Goal: Task Accomplishment & Management: Complete application form

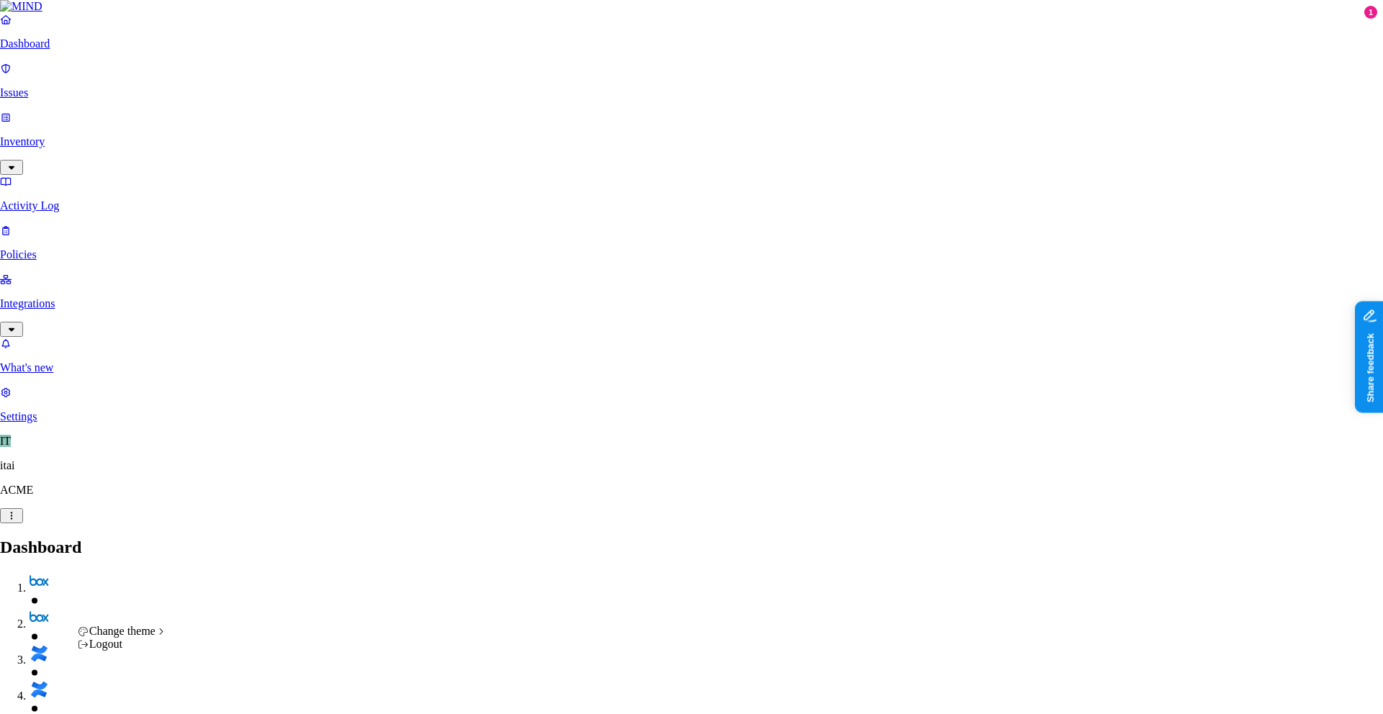
click at [228, 635] on span "Dark" at bounding box center [216, 643] width 23 height 12
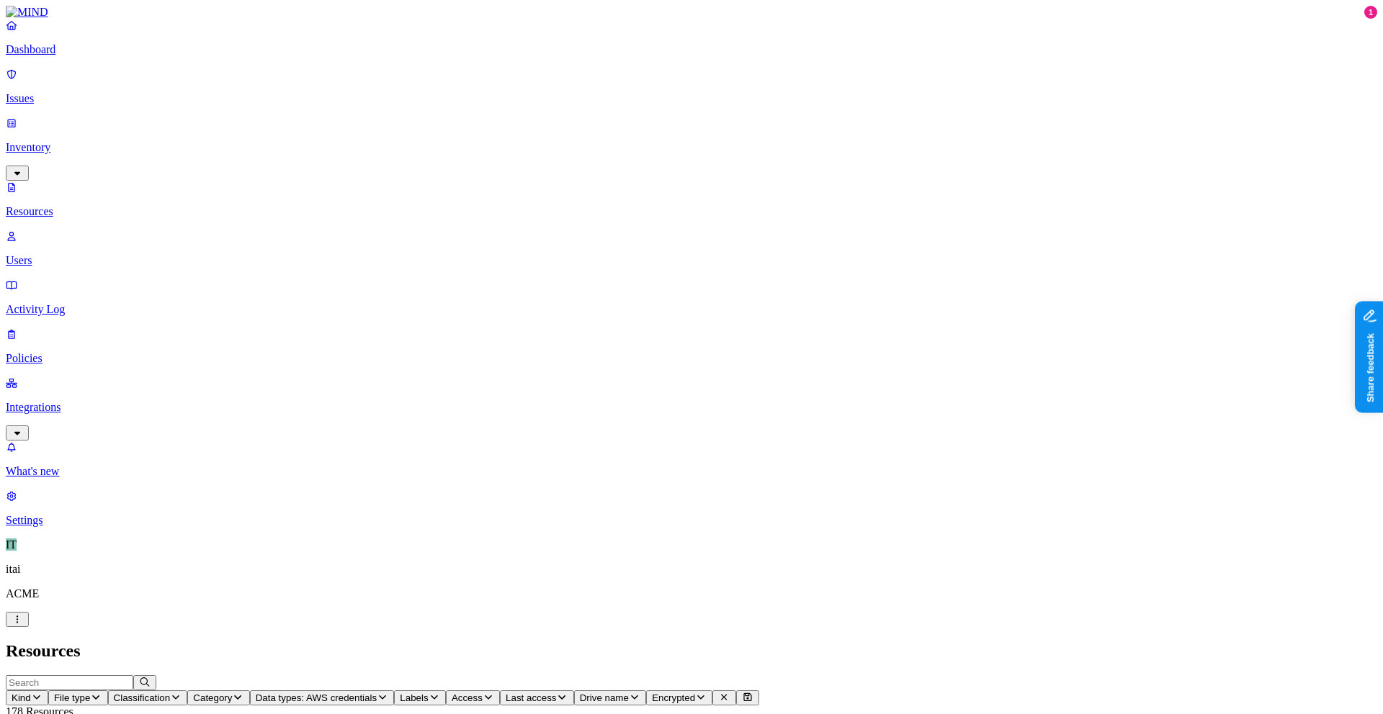
click at [440, 635] on icon "button" at bounding box center [435, 697] width 12 height 9
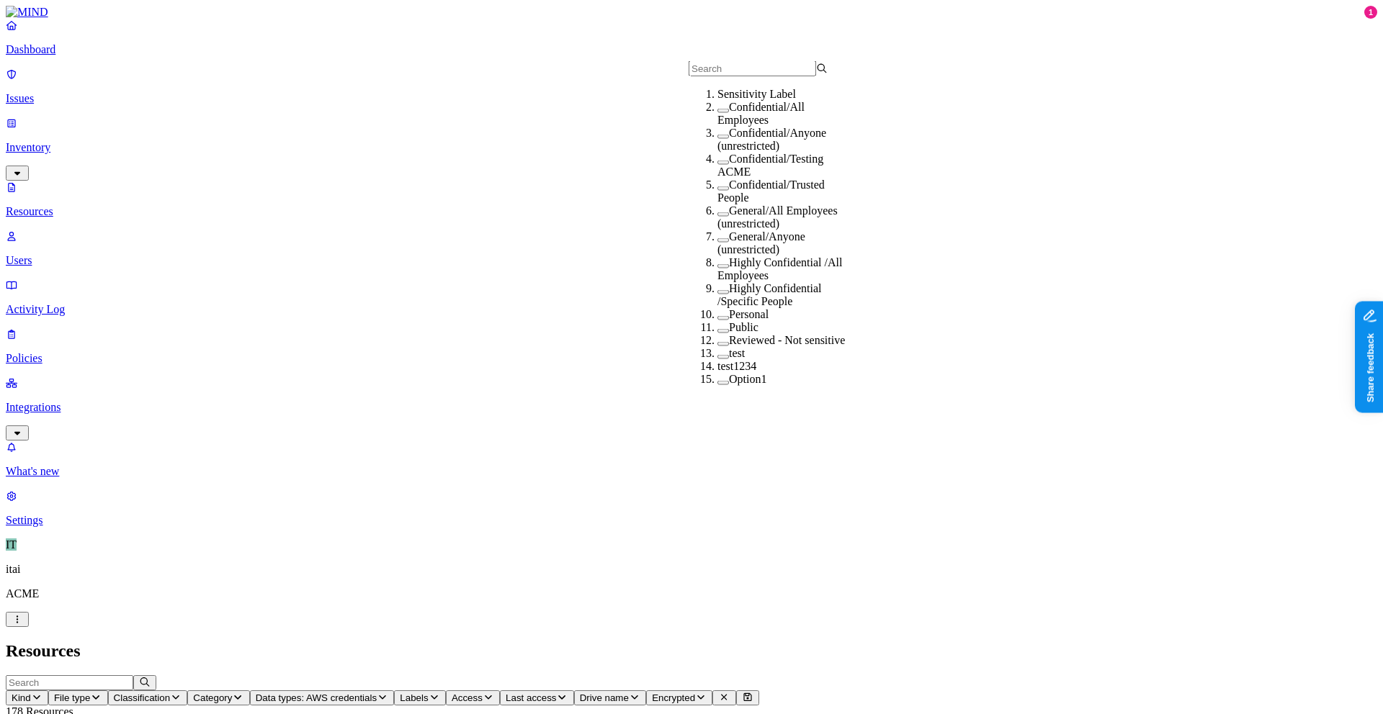
click at [483, 635] on span "Access" at bounding box center [467, 698] width 31 height 11
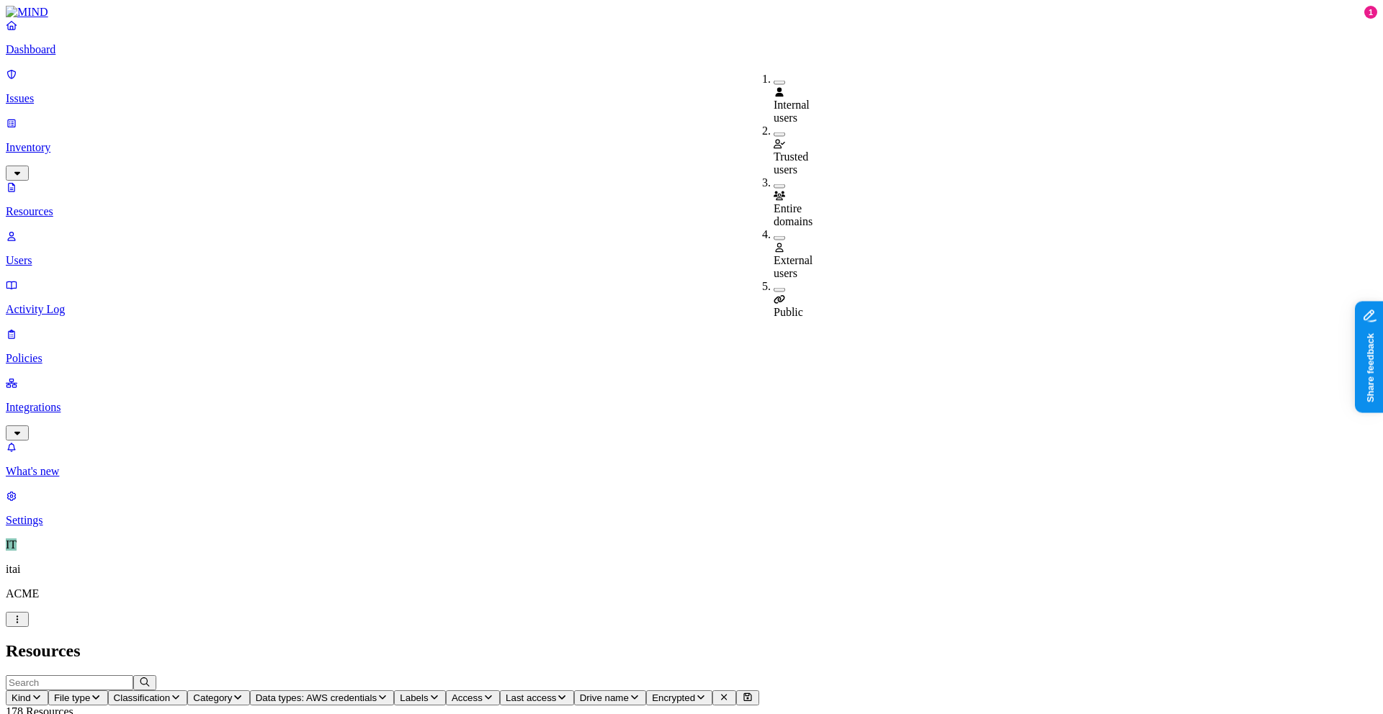
click at [803, 306] on span "Public" at bounding box center [789, 312] width 30 height 12
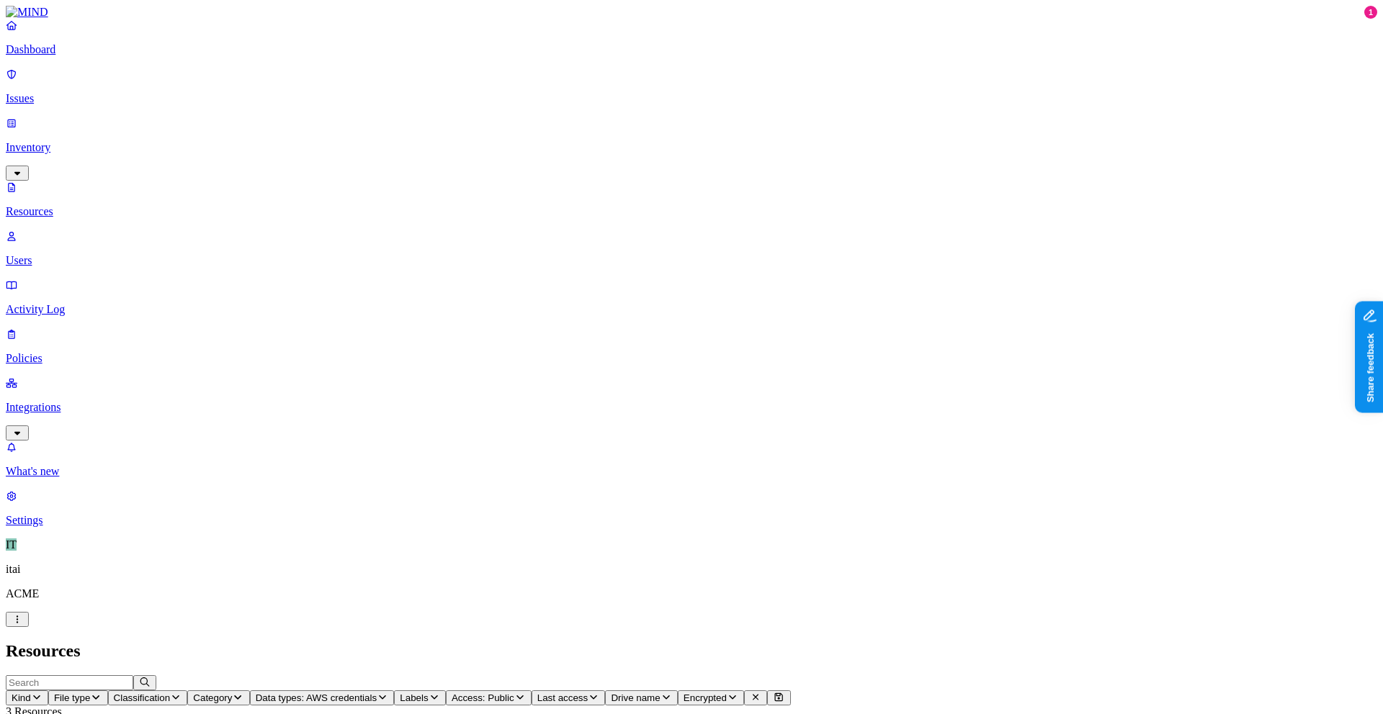
click at [91, 56] on p "Dashboard" at bounding box center [691, 49] width 1371 height 13
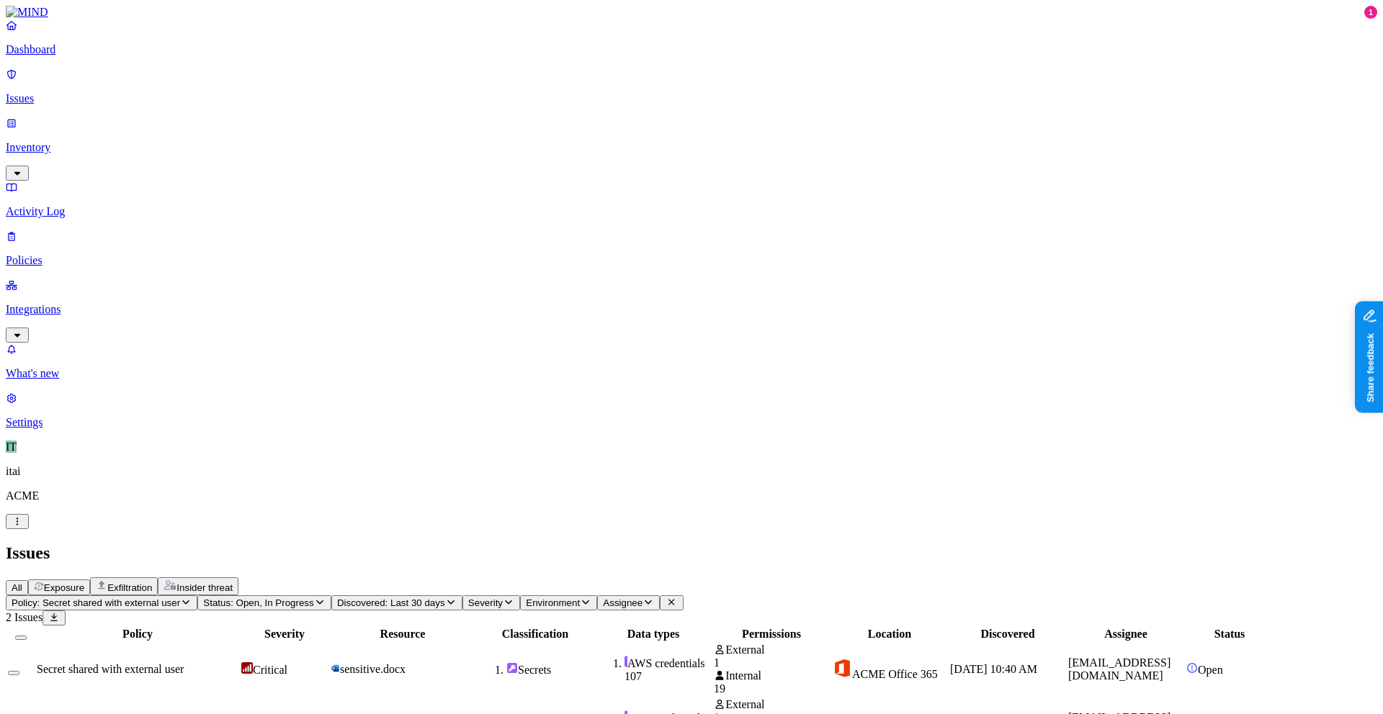
click at [253, 635] on img at bounding box center [247, 669] width 12 height 12
click at [688, 626] on div "Policy Severity Resource Classification Data types Permissions Location Discove…" at bounding box center [691, 689] width 1371 height 127
click at [106, 56] on p "Dashboard" at bounding box center [691, 49] width 1371 height 13
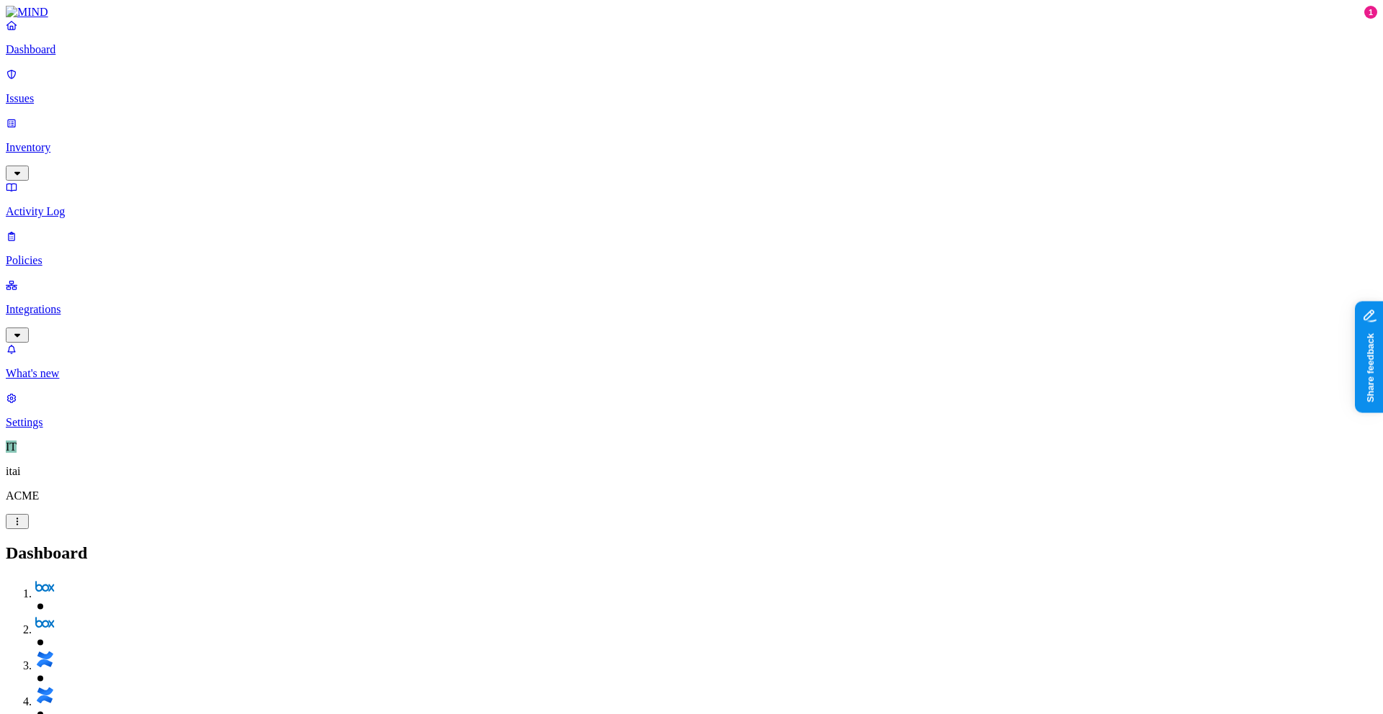
click at [33, 230] on link "Policies" at bounding box center [691, 248] width 1371 height 37
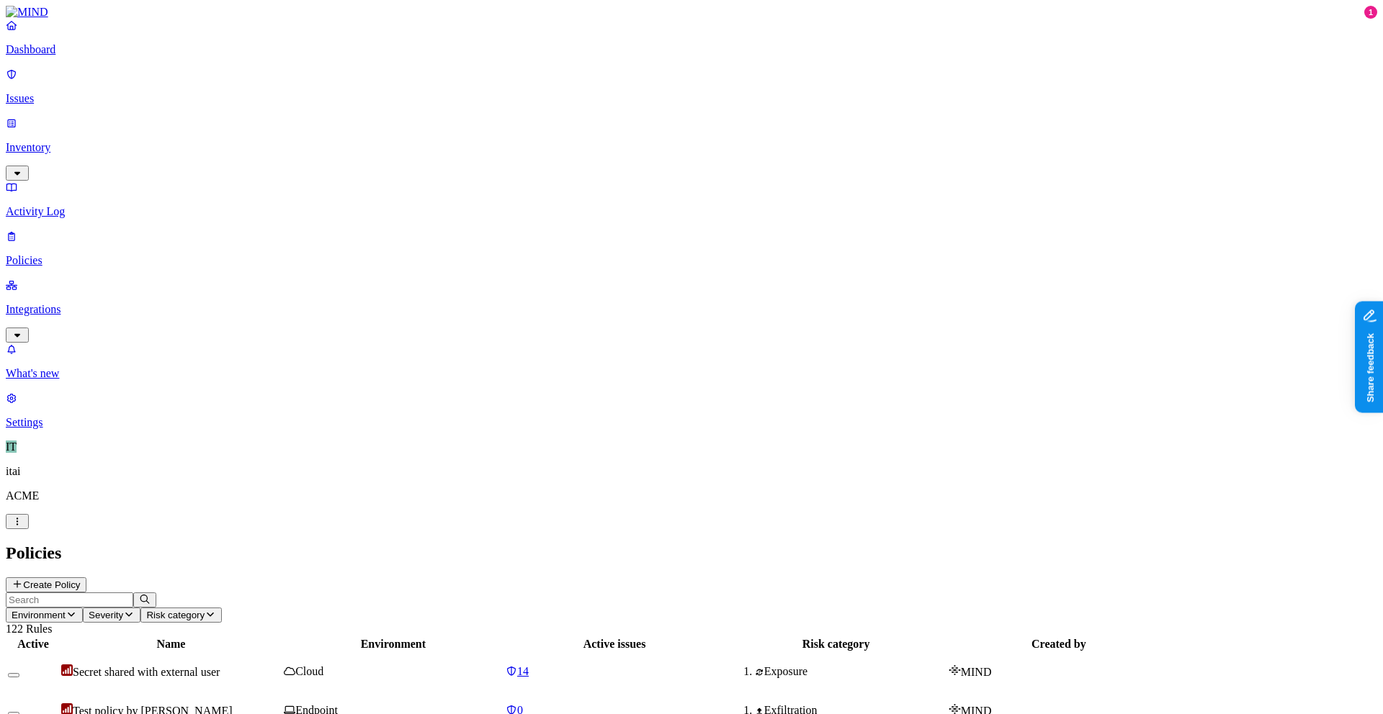
click at [86, 578] on button "Create Policy" at bounding box center [46, 585] width 81 height 15
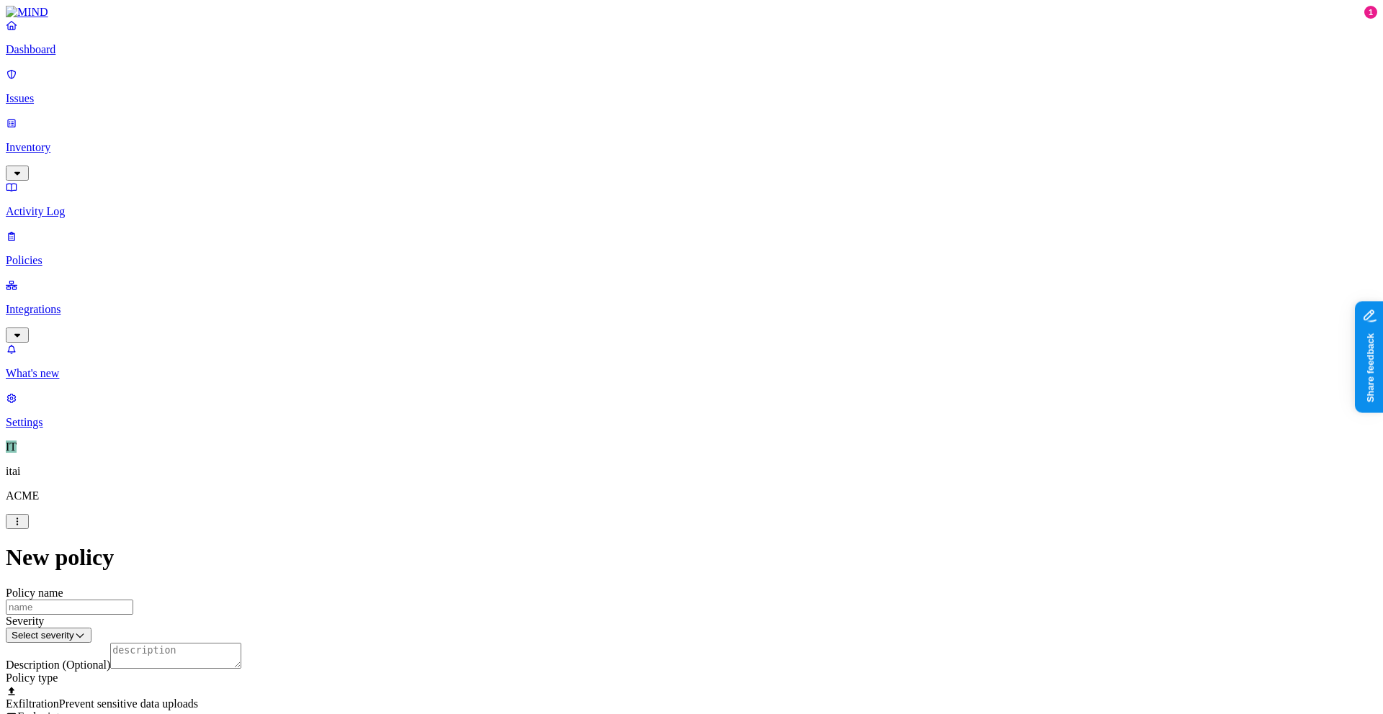
scroll to position [478, 0]
click at [648, 174] on label "Classification" at bounding box center [615, 168] width 63 height 12
click at [679, 311] on div "Secret" at bounding box center [653, 304] width 139 height 40
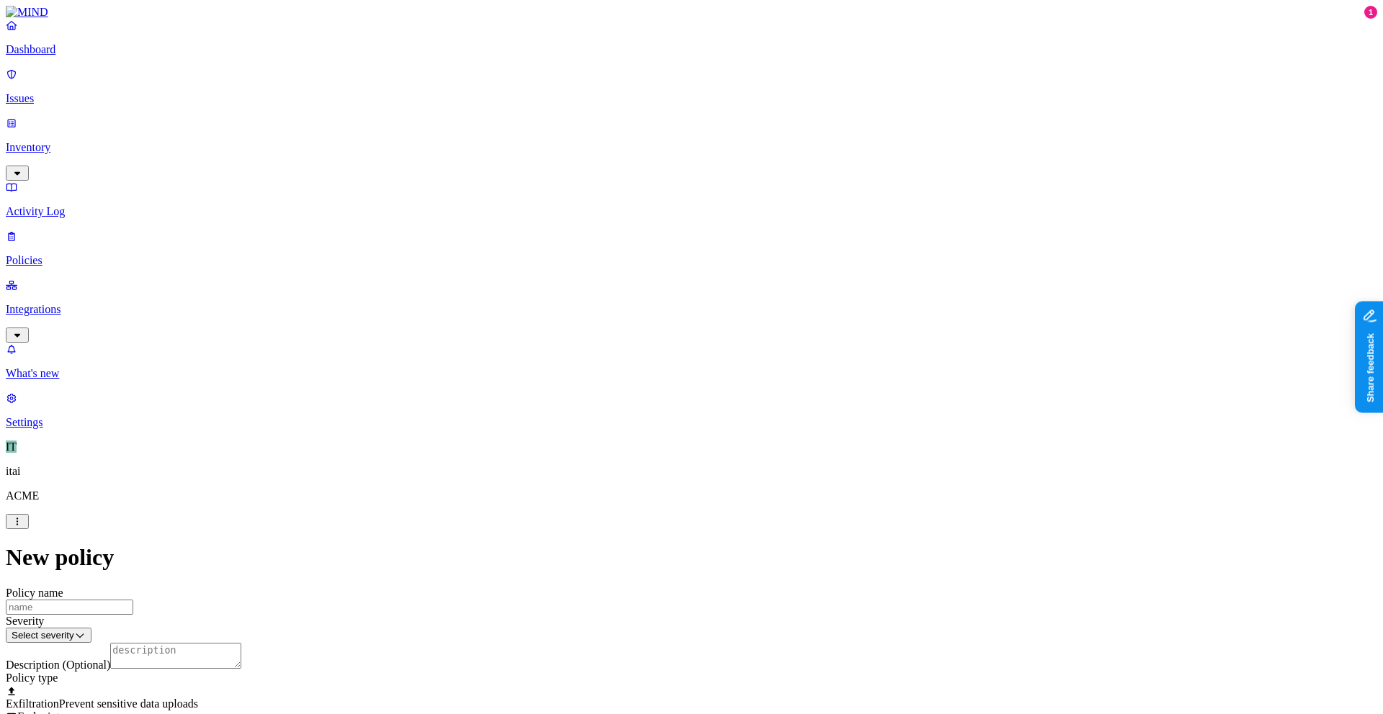
click at [647, 315] on label "Web Domain" at bounding box center [627, 318] width 37 height 25
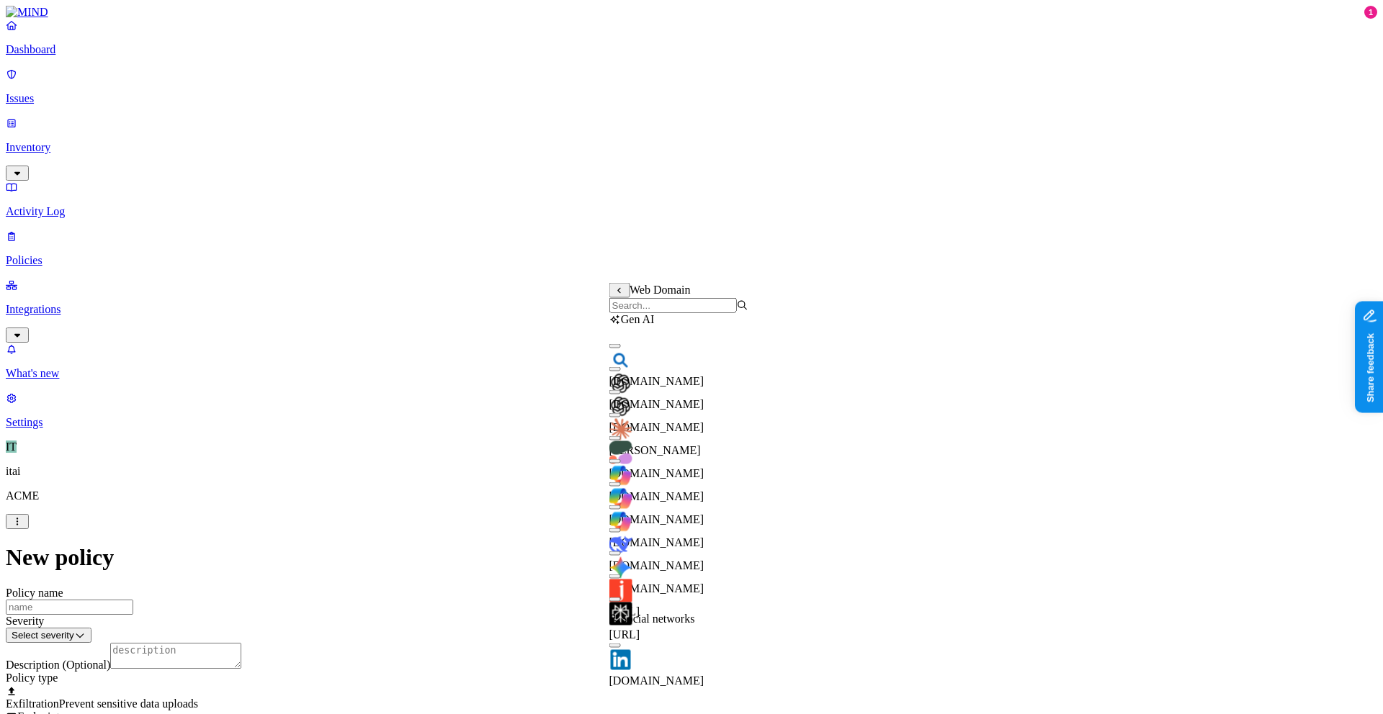
click at [665, 404] on div "[DOMAIN_NAME]" at bounding box center [678, 414] width 139 height 39
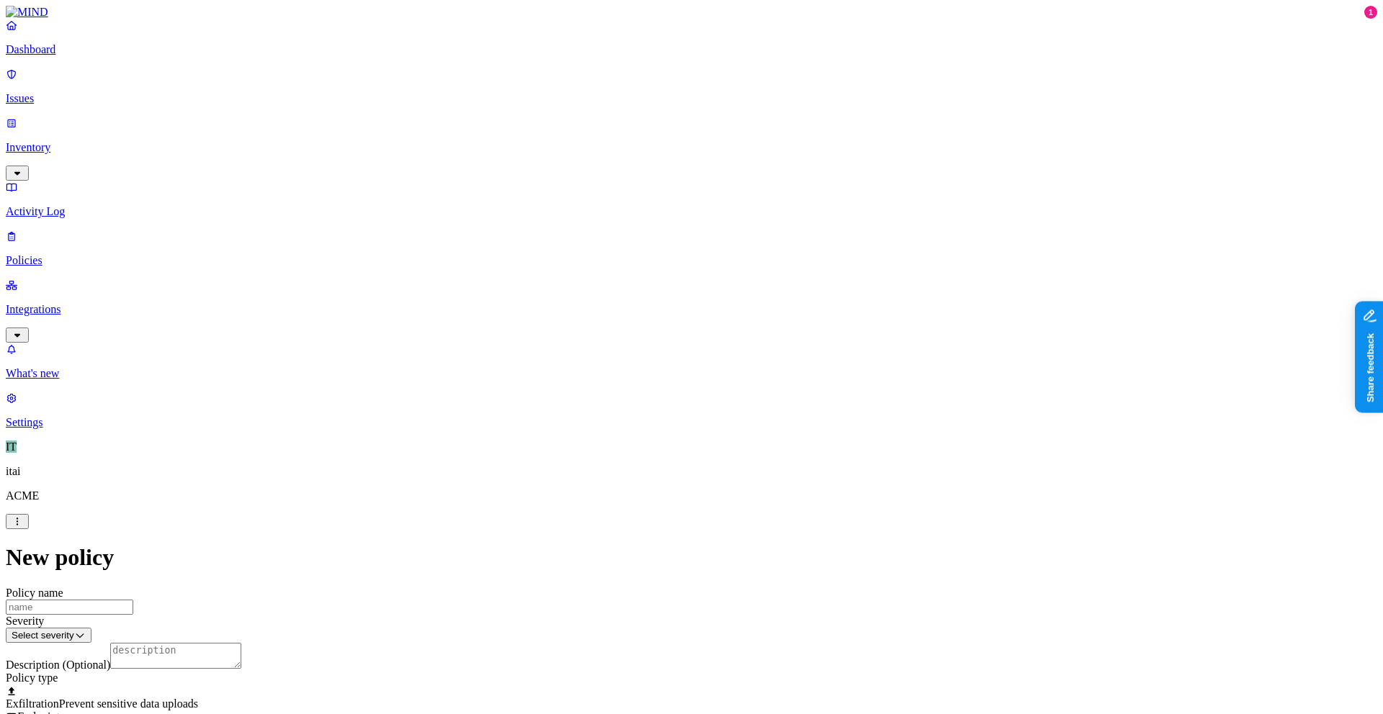
click at [735, 318] on label "AND" at bounding box center [724, 312] width 25 height 12
click at [751, 369] on label "Account type" at bounding box center [731, 356] width 39 height 25
click at [763, 308] on div "Unmanaged" at bounding box center [753, 309] width 82 height 23
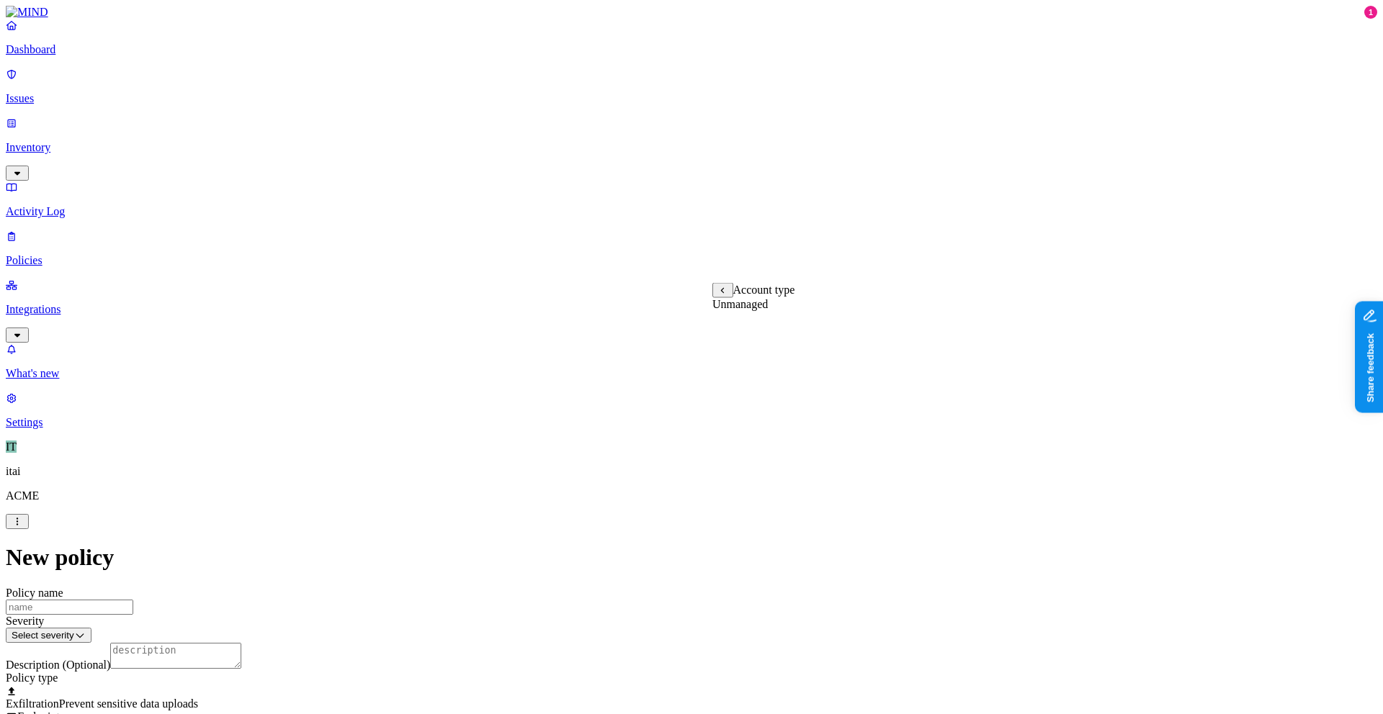
click at [757, 310] on label "Unmanaged" at bounding box center [739, 304] width 55 height 12
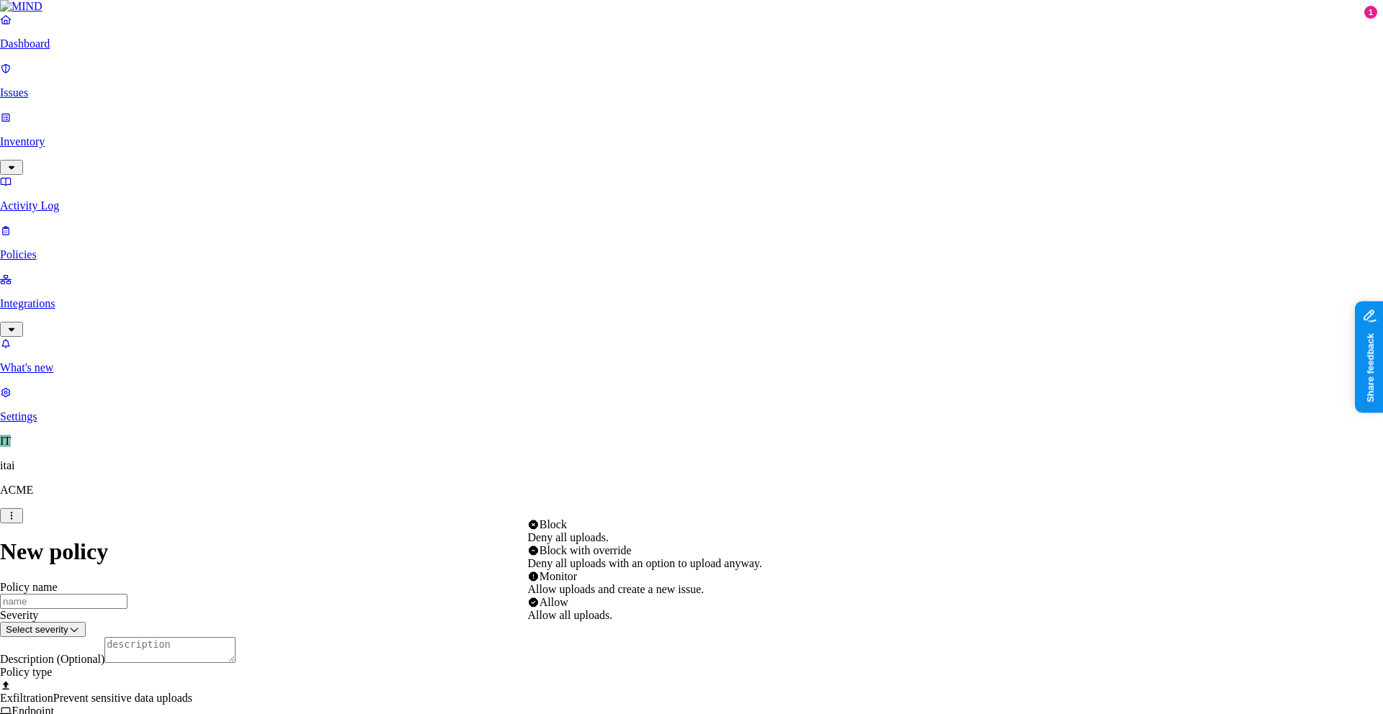
select select "4"
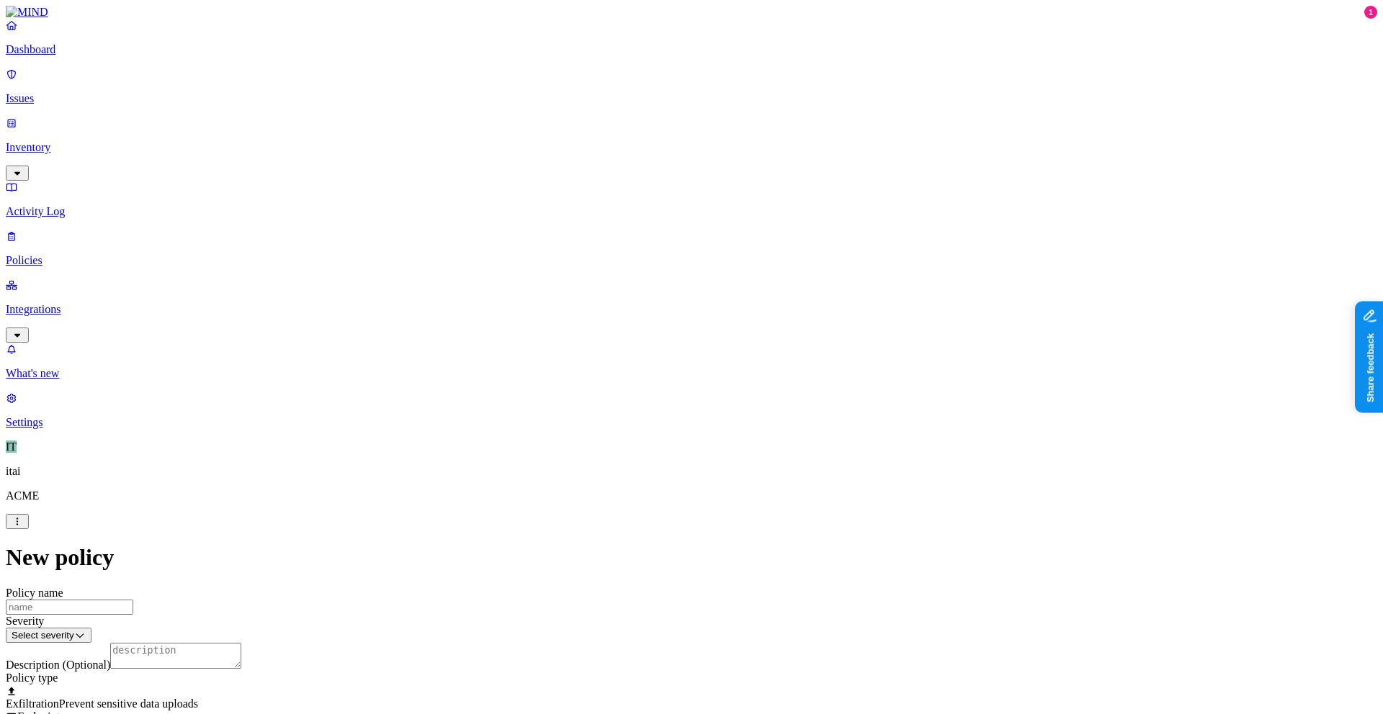
click at [604, 233] on label "File type" at bounding box center [594, 220] width 20 height 25
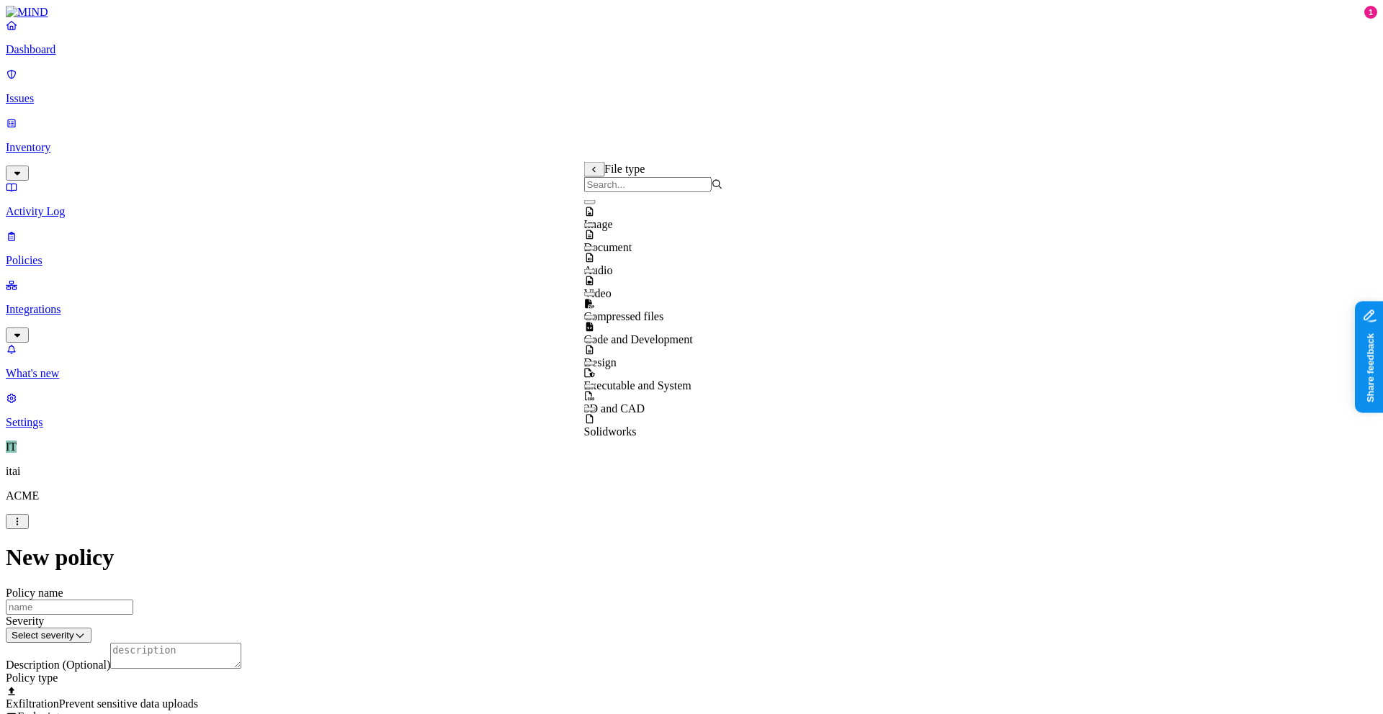
click at [680, 293] on div "Video" at bounding box center [653, 280] width 139 height 39
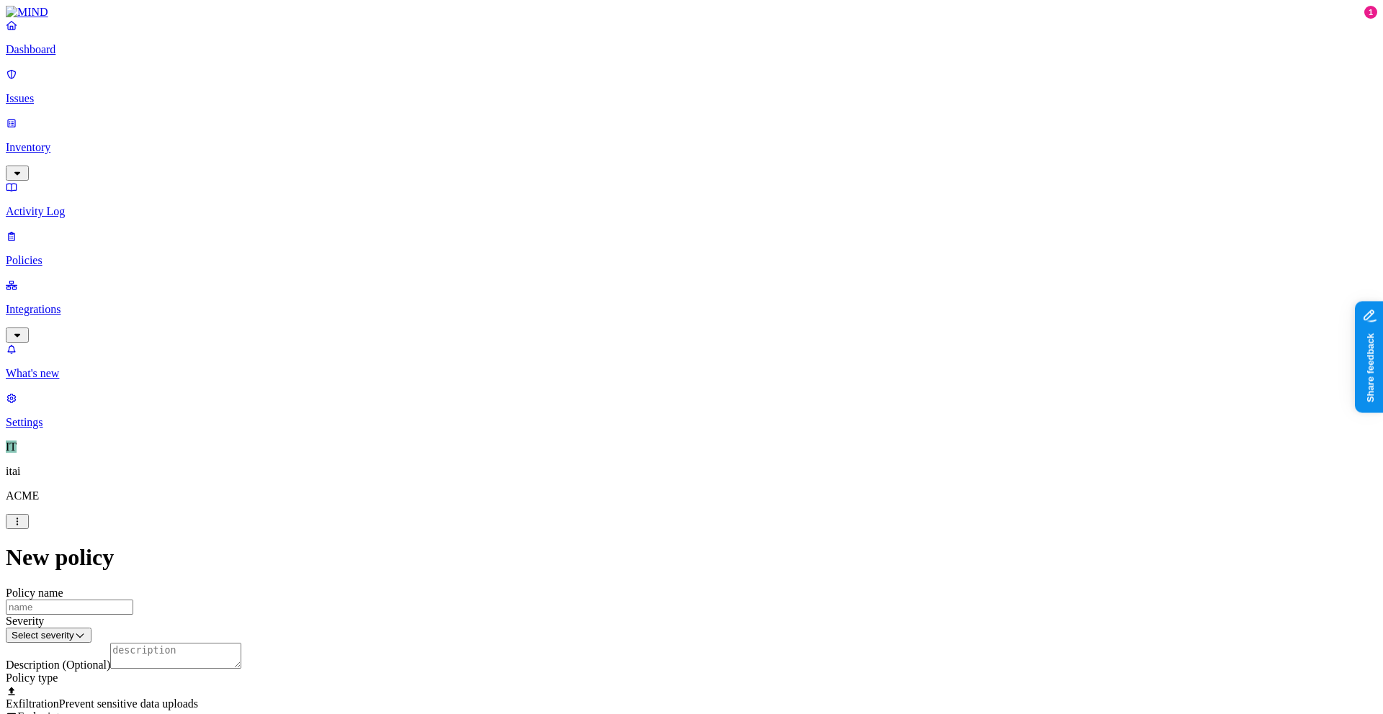
click at [638, 257] on label "Web Domain" at bounding box center [627, 258] width 37 height 25
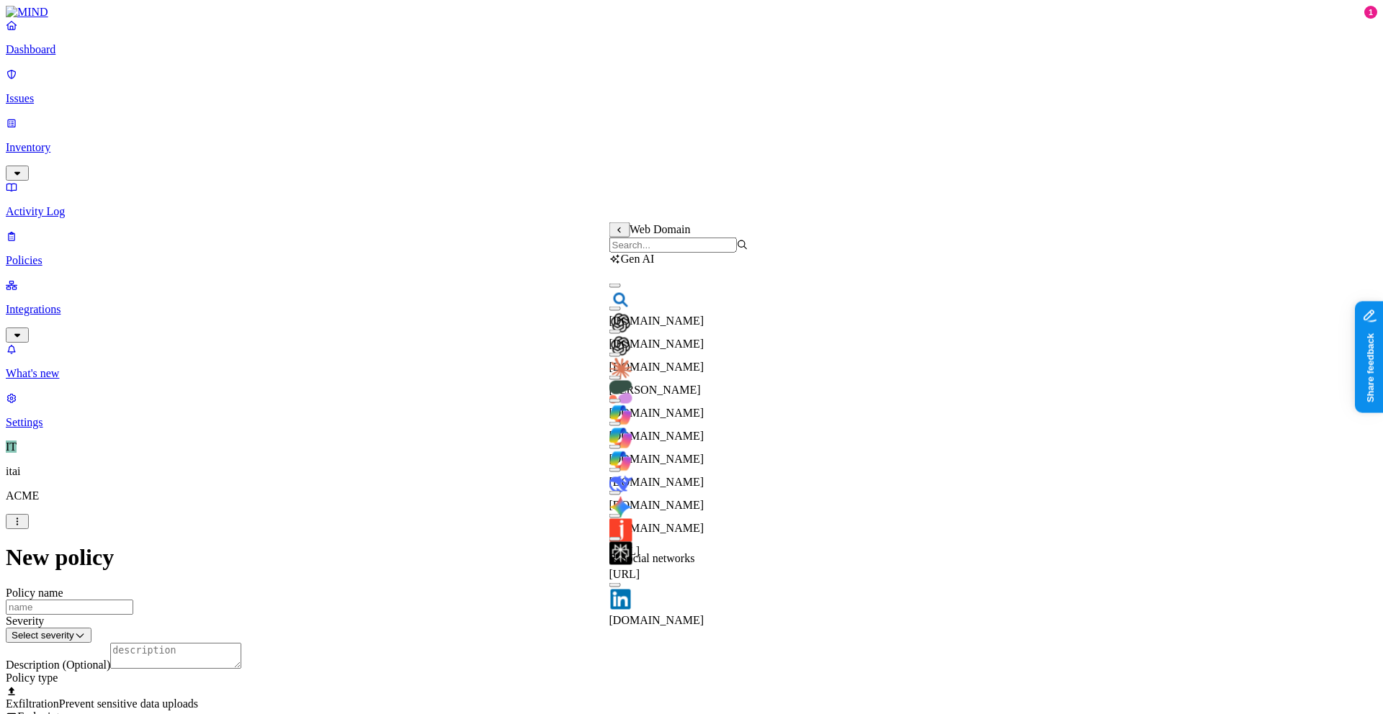
click at [683, 251] on input "search" at bounding box center [672, 245] width 127 height 15
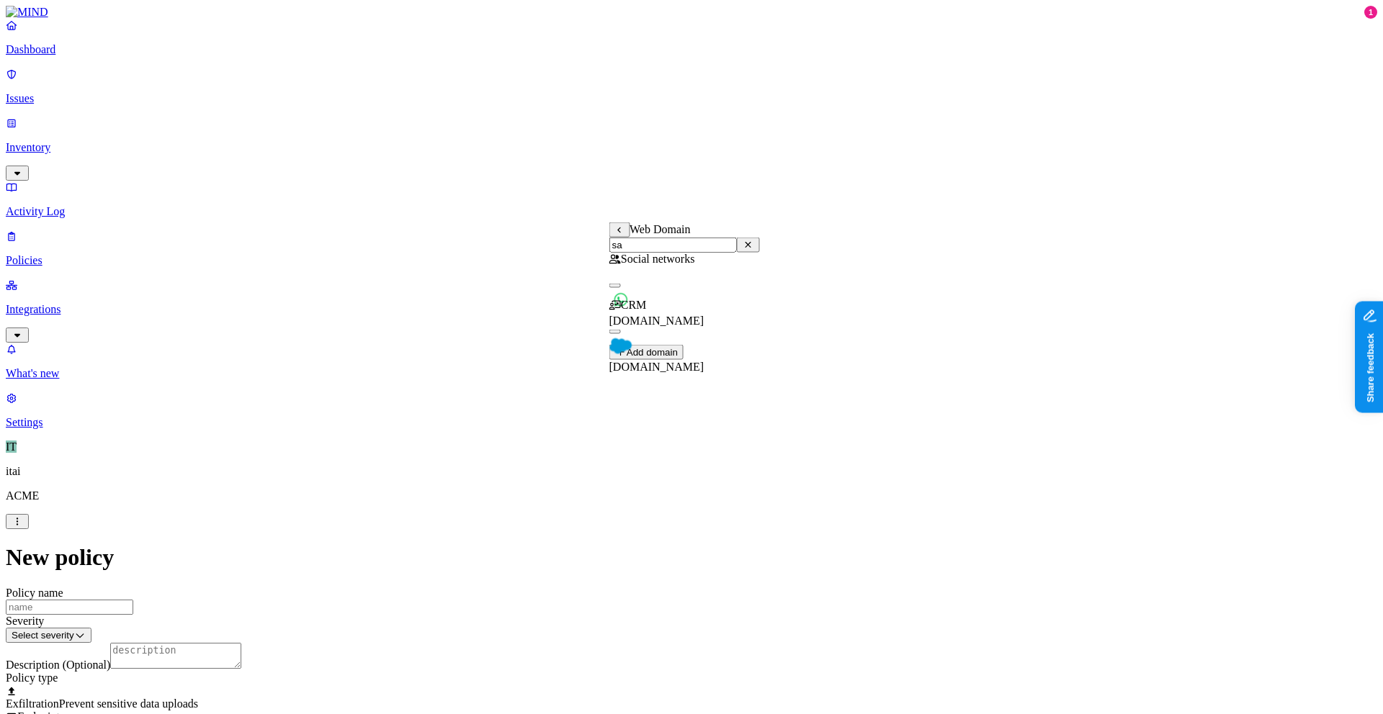
type input "sa"
click at [650, 342] on div "[DOMAIN_NAME]" at bounding box center [684, 348] width 151 height 52
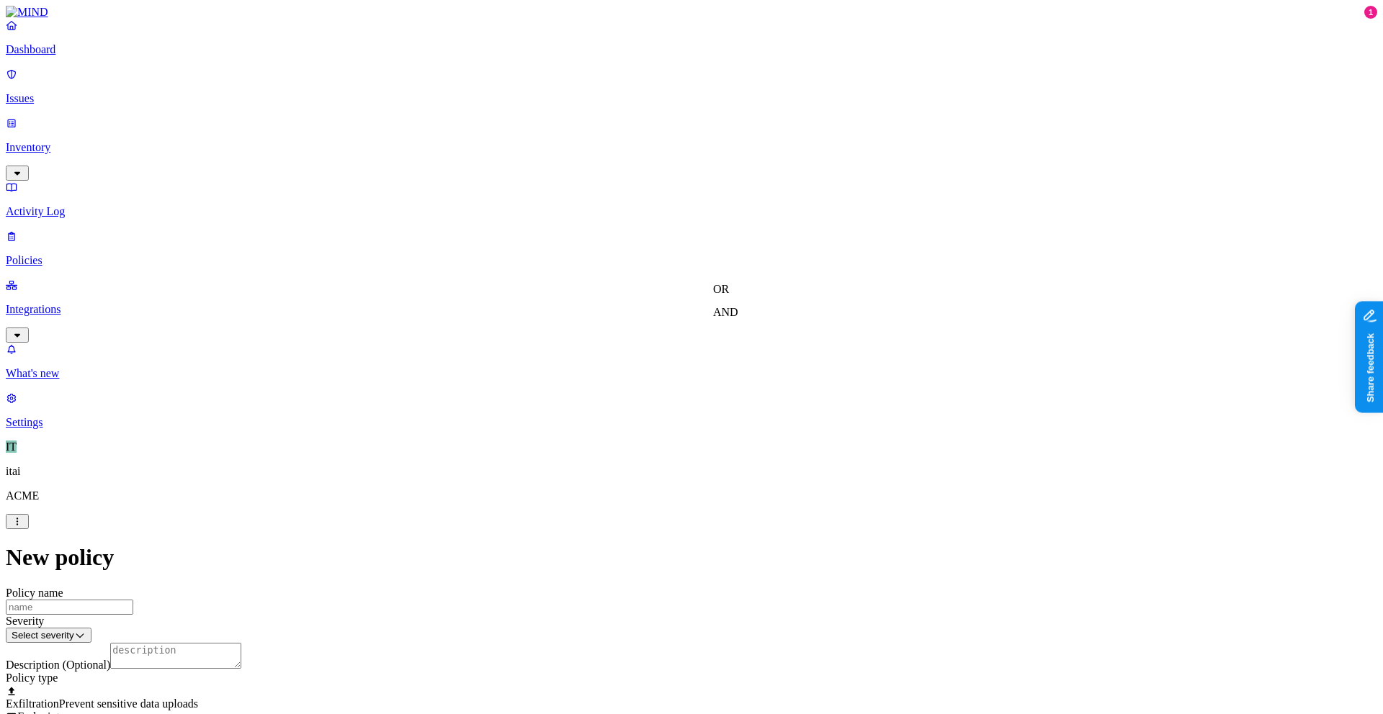
click at [732, 312] on label "AND" at bounding box center [725, 312] width 25 height 12
click at [750, 341] on label "Web Domain" at bounding box center [731, 333] width 37 height 25
click at [774, 312] on input "search" at bounding box center [776, 305] width 127 height 15
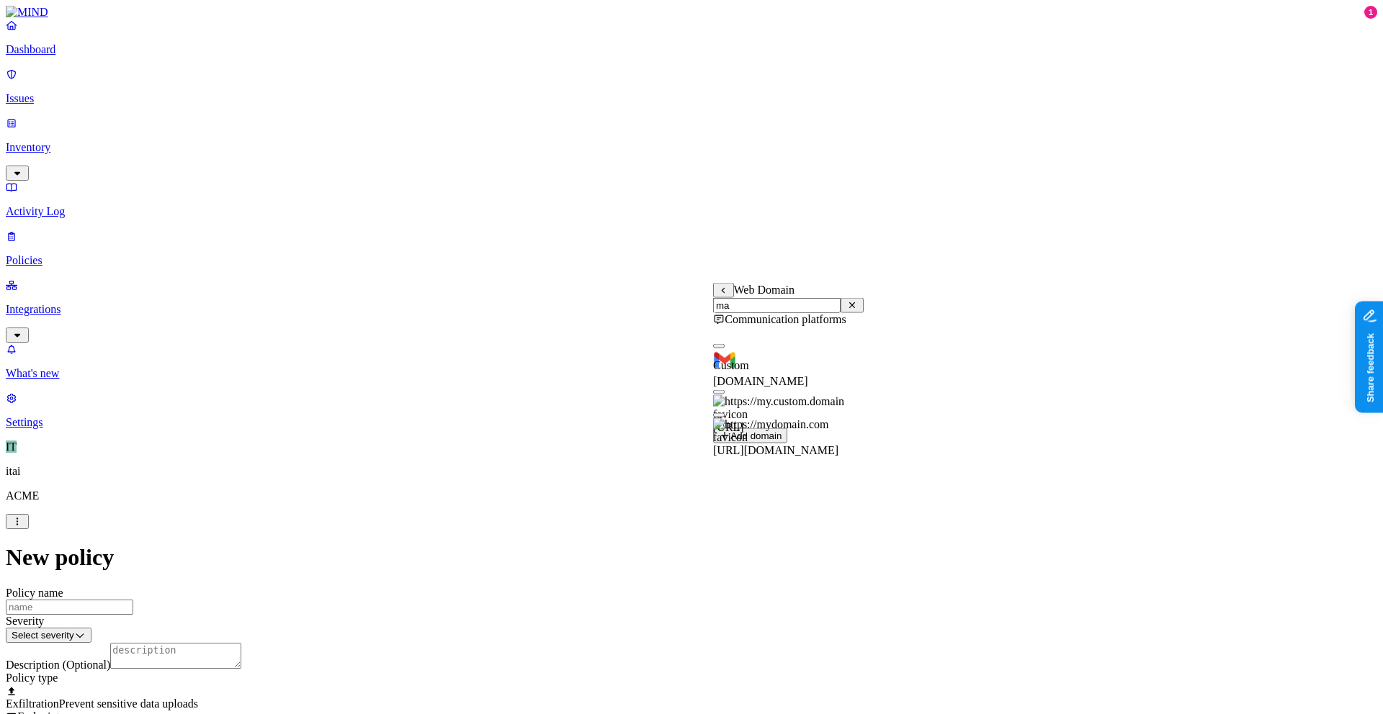
scroll to position [0, 0]
type input "mail"
click at [725, 349] on button "button" at bounding box center [719, 346] width 12 height 4
